Goal: Task Accomplishment & Management: Use online tool/utility

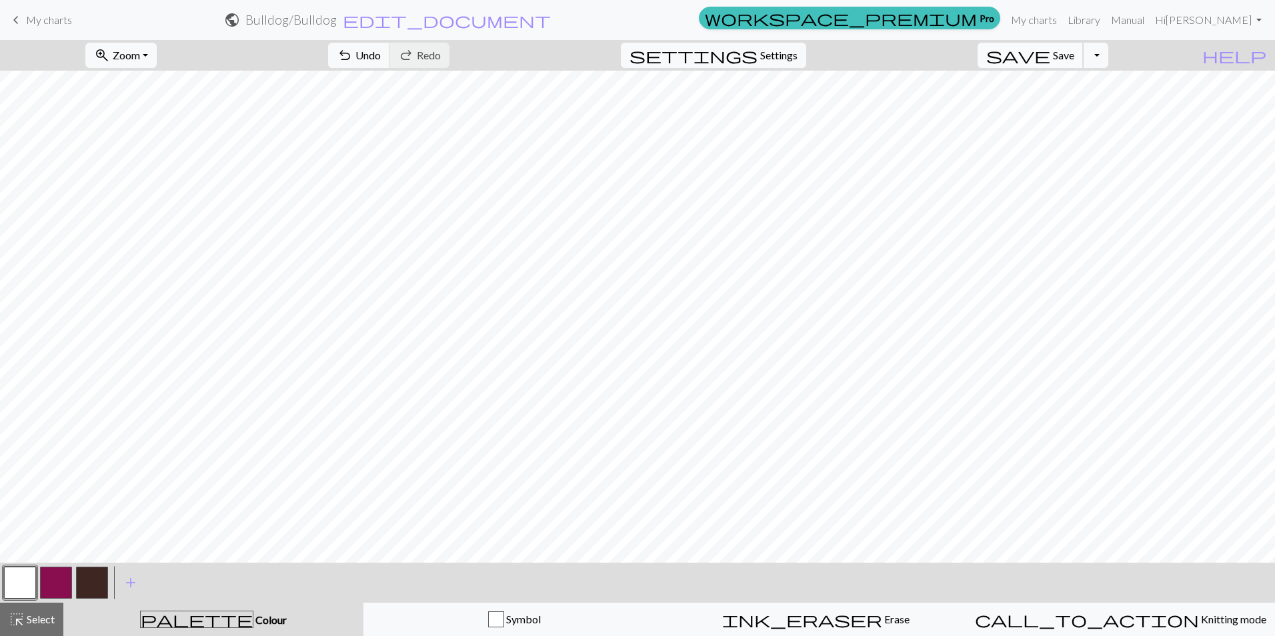
click at [1074, 62] on button "save Save Save" at bounding box center [1031, 55] width 106 height 25
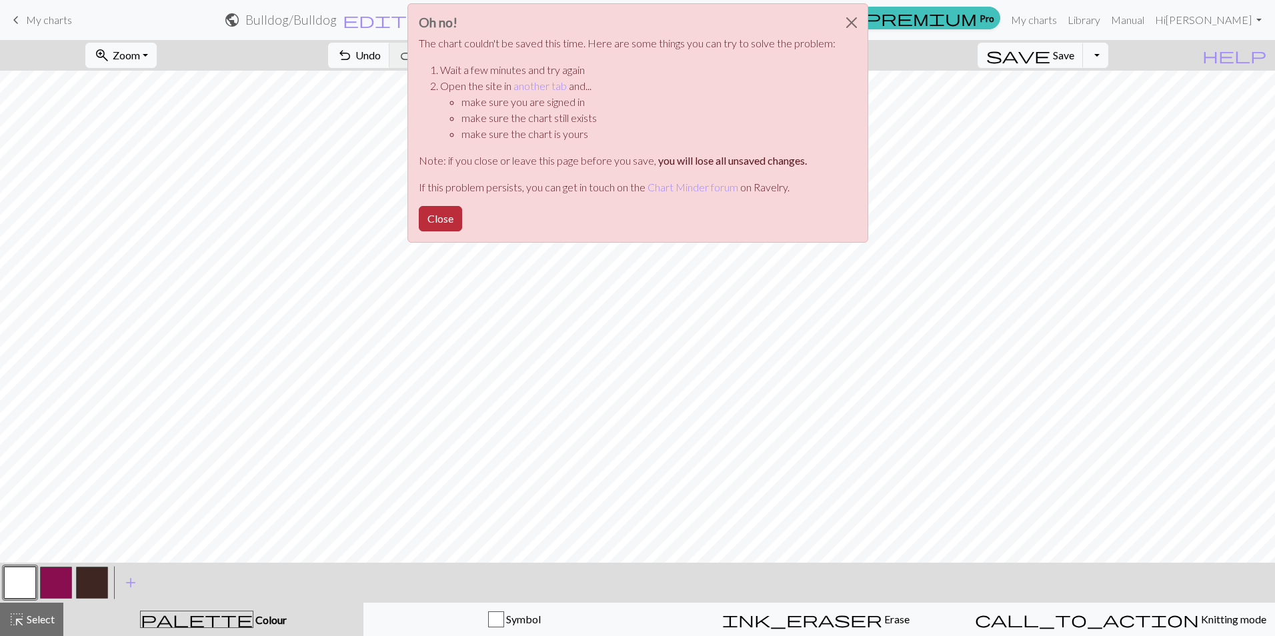
click at [452, 215] on button "Close" at bounding box center [440, 218] width 43 height 25
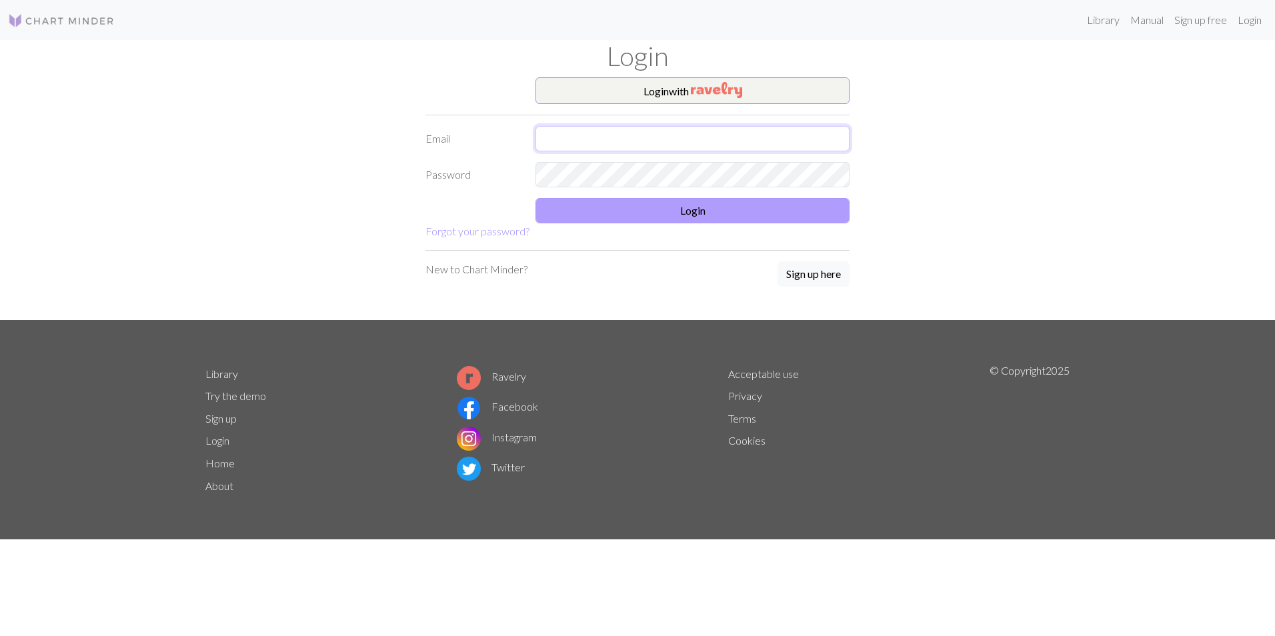
type input "[EMAIL_ADDRESS][DOMAIN_NAME]"
click at [698, 215] on button "Login" at bounding box center [692, 210] width 314 height 25
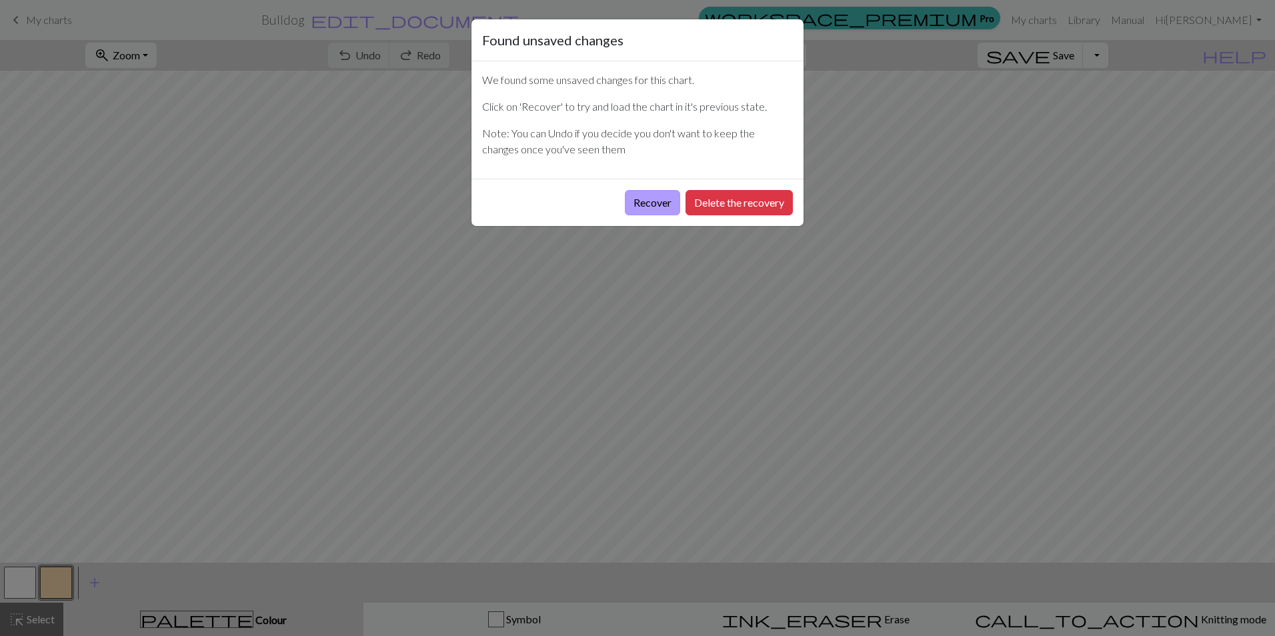
click at [652, 207] on button "Recover" at bounding box center [652, 202] width 55 height 25
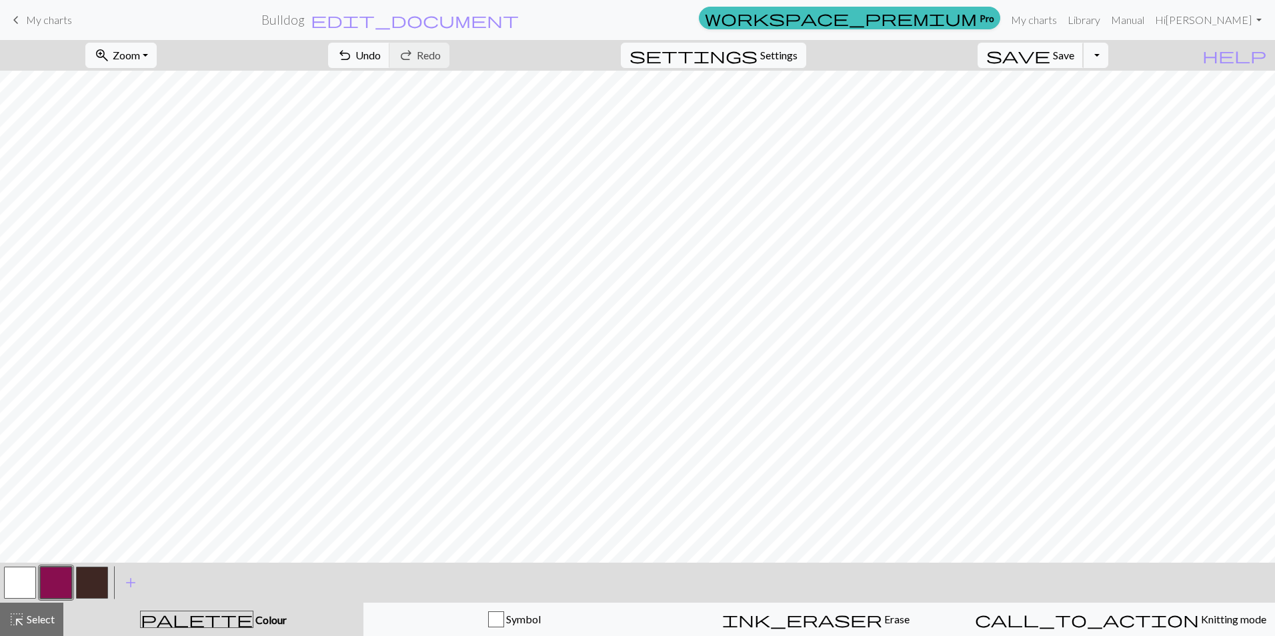
click at [1079, 63] on button "save Save Save" at bounding box center [1031, 55] width 106 height 25
